Goal: Information Seeking & Learning: Compare options

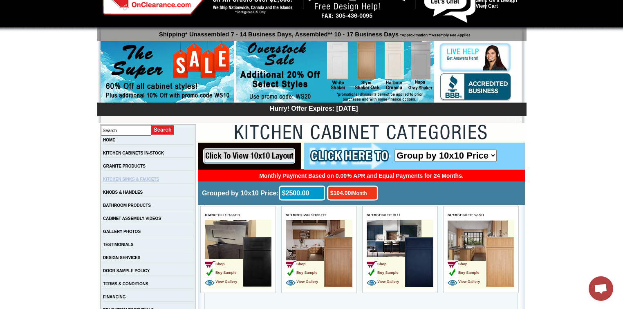
click at [138, 181] on link "KITCHEN SINKS & FAUCETS" at bounding box center [131, 179] width 56 height 4
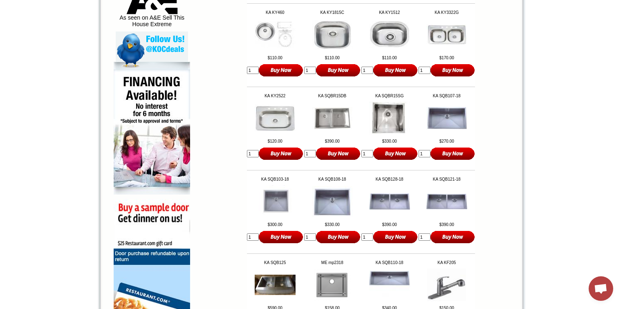
scroll to position [458, 0]
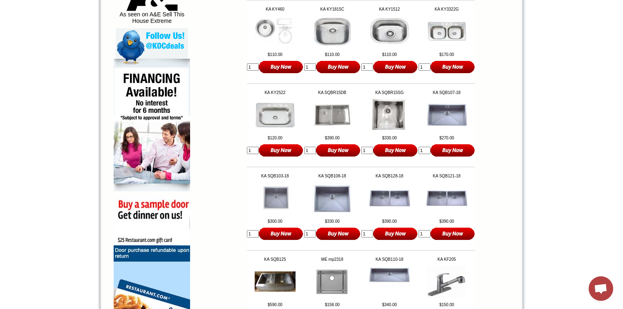
click at [388, 44] on img at bounding box center [389, 31] width 41 height 27
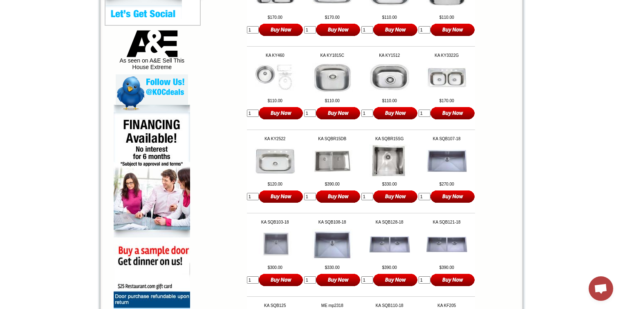
scroll to position [392, 0]
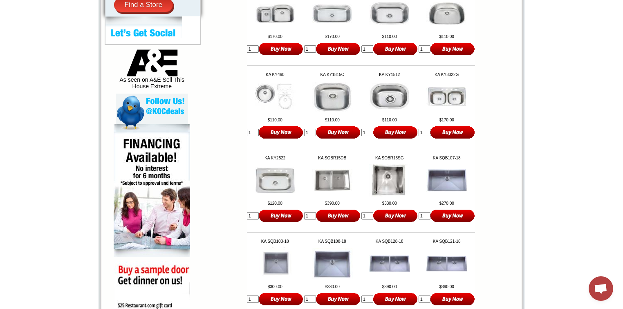
click at [390, 13] on img at bounding box center [389, 14] width 41 height 24
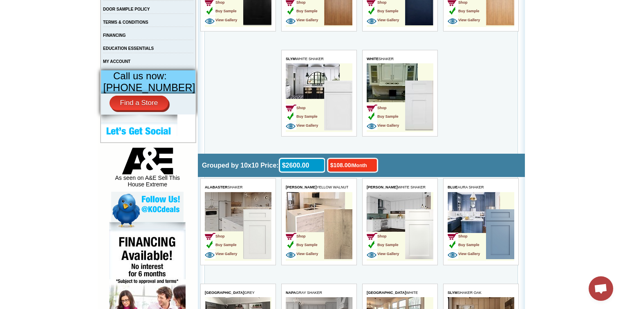
scroll to position [65, 0]
